Goal: Transaction & Acquisition: Purchase product/service

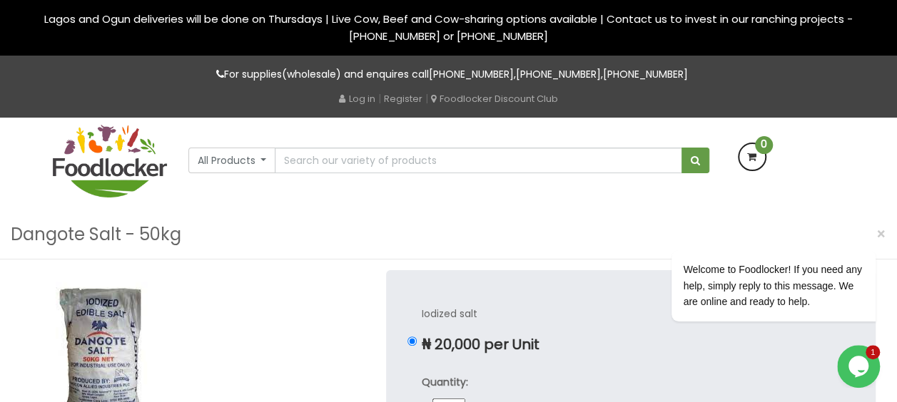
click at [105, 318] on img at bounding box center [101, 350] width 160 height 160
click at [337, 164] on input "text" at bounding box center [478, 161] width 407 height 26
type input "vegetable oil"
click at [681, 148] on button "submit" at bounding box center [695, 161] width 28 height 26
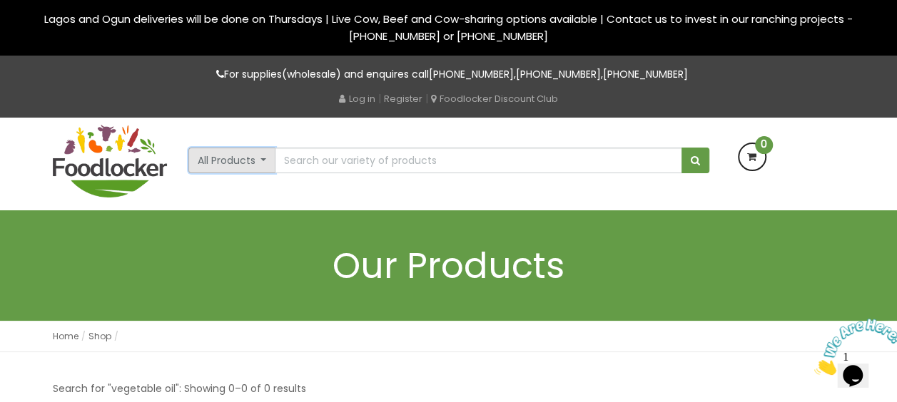
click at [267, 161] on button "All Products" at bounding box center [232, 161] width 88 height 26
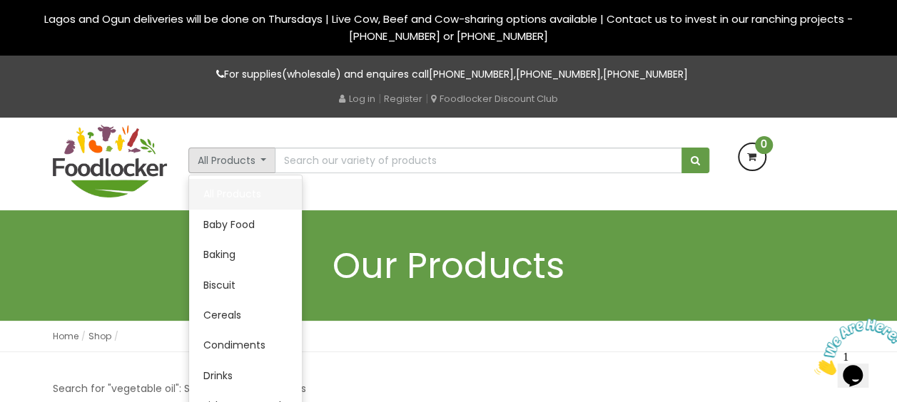
click at [270, 188] on link "All Products" at bounding box center [245, 194] width 113 height 30
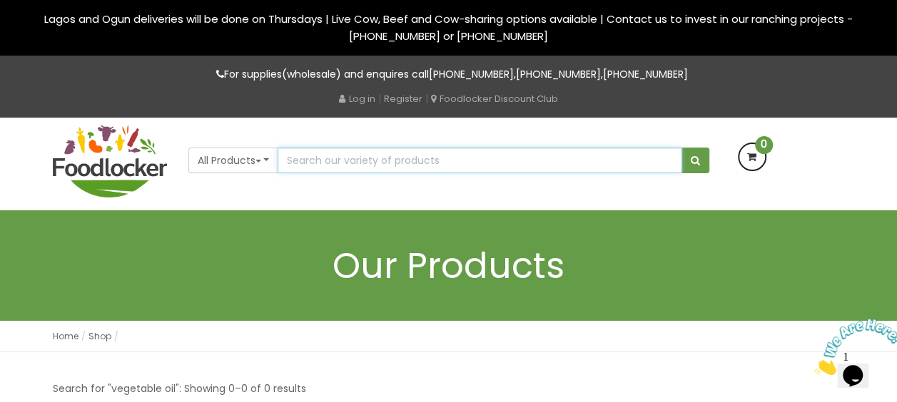
click at [344, 169] on input "text" at bounding box center [479, 161] width 404 height 26
type input "v"
type input "p"
type input "oil"
click at [681, 148] on button "submit" at bounding box center [695, 161] width 28 height 26
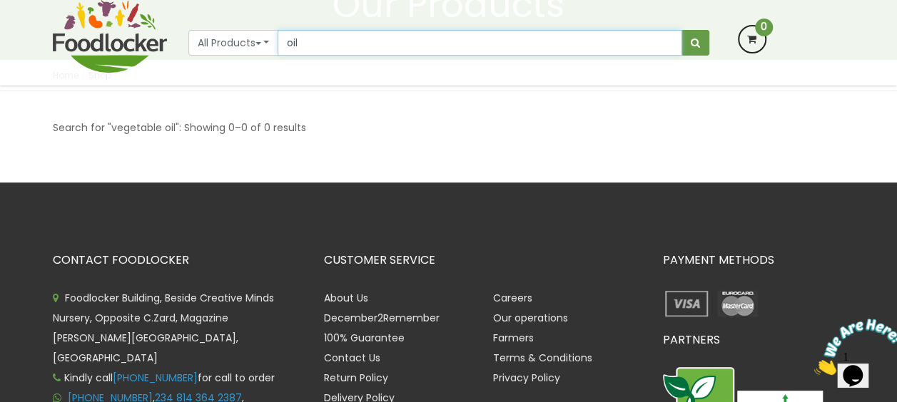
scroll to position [171, 0]
